Goal: Task Accomplishment & Management: Complete application form

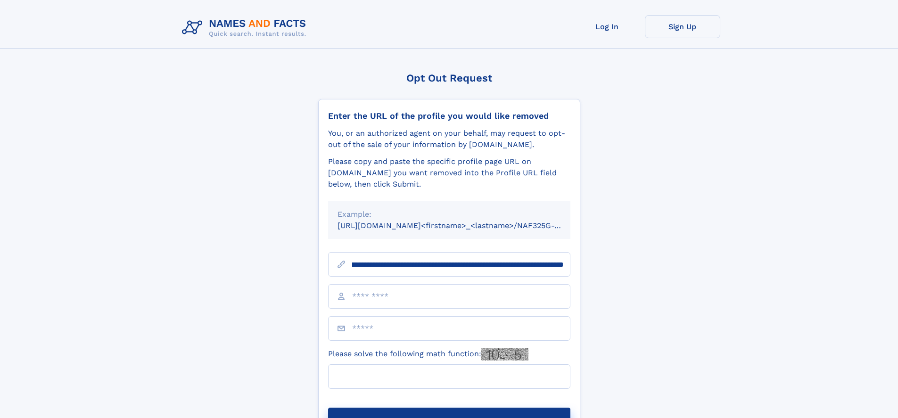
scroll to position [0, 102]
type input "**********"
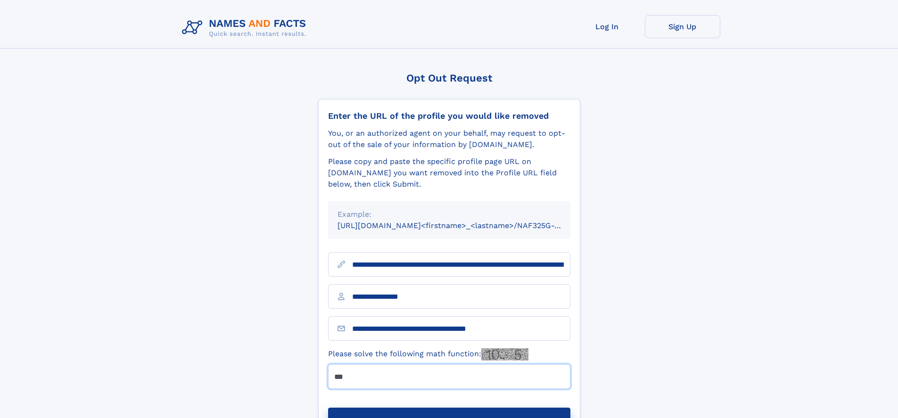
type input "***"
click at [449, 408] on button "Submit Opt Out Request" at bounding box center [449, 423] width 242 height 30
